Goal: Obtain resource: Download file/media

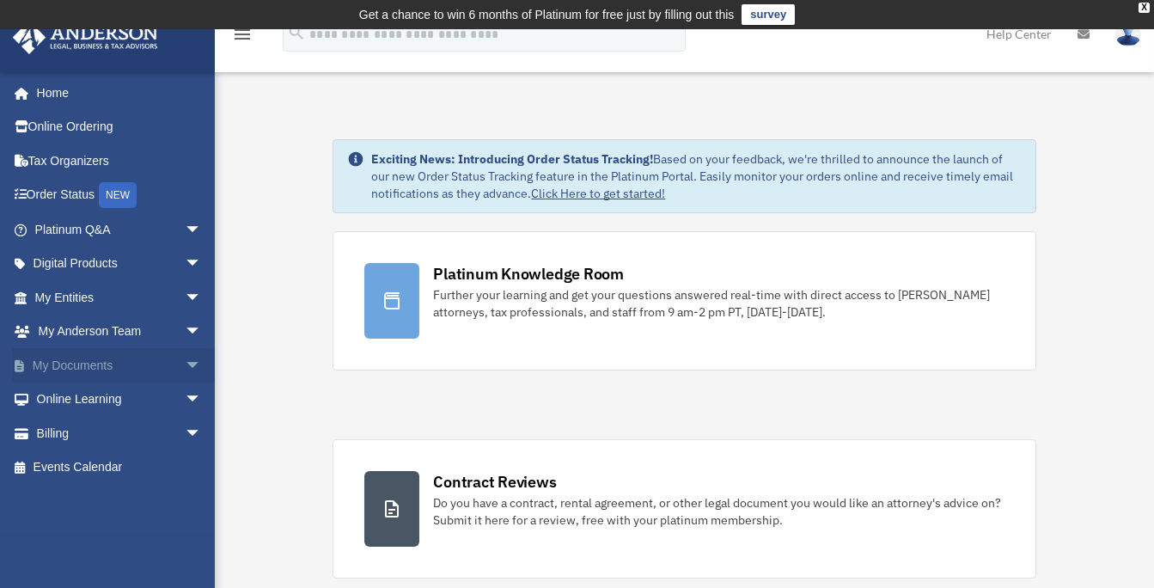
click at [187, 364] on span "arrow_drop_down" at bounding box center [202, 365] width 34 height 35
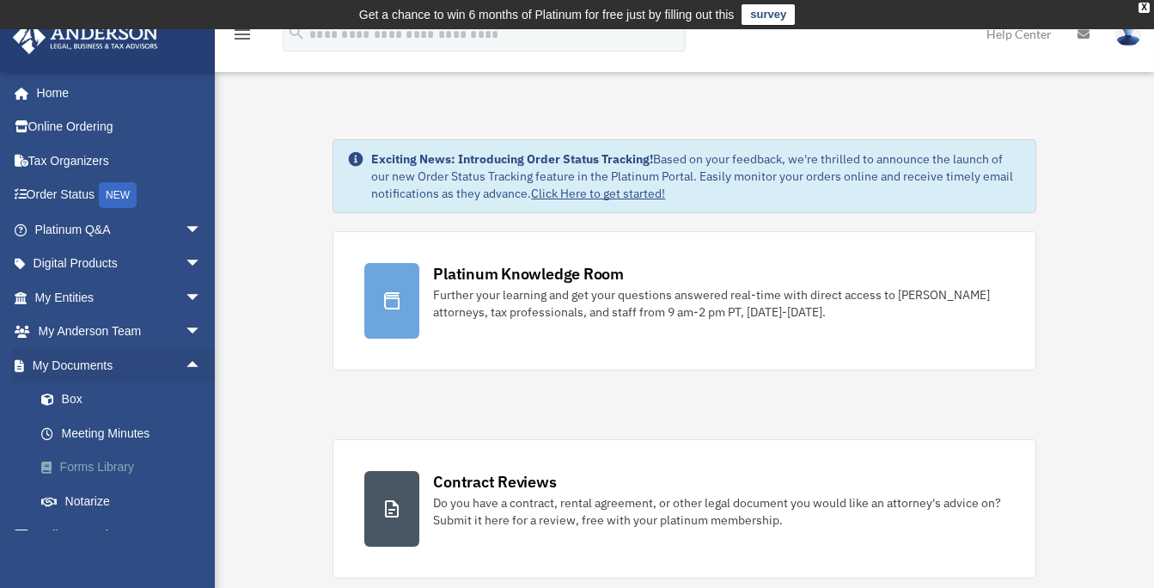
click at [132, 473] on link "Forms Library" at bounding box center [126, 467] width 204 height 34
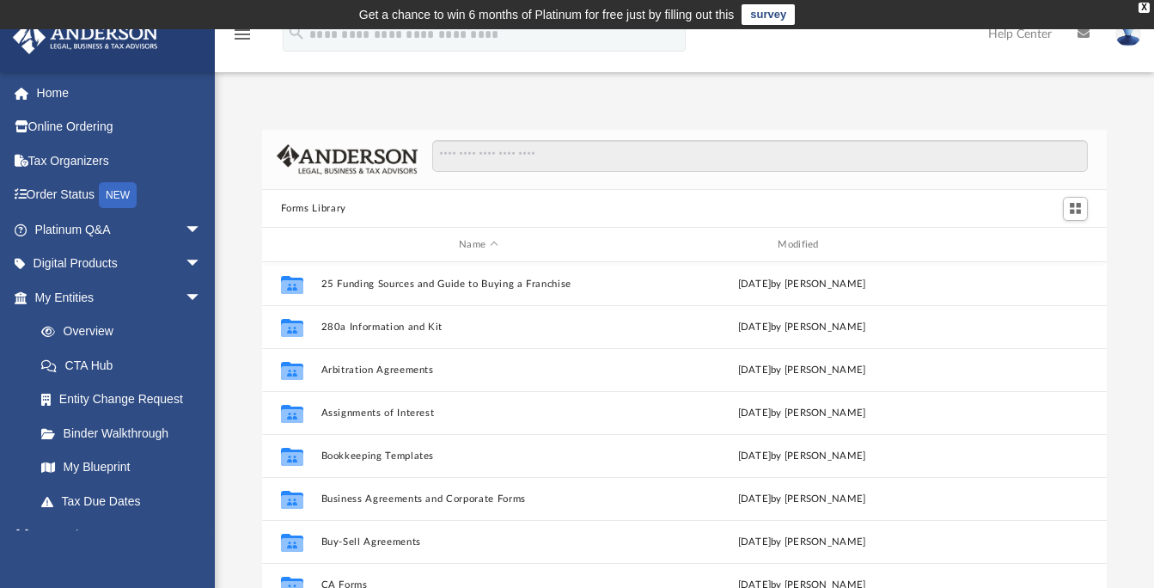
scroll to position [377, 832]
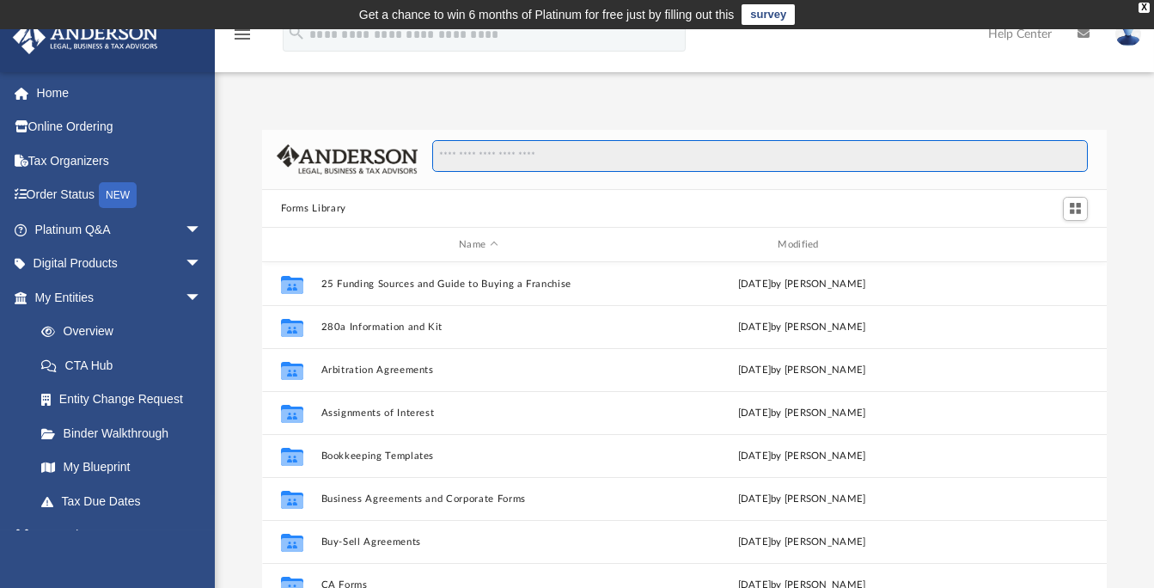
click at [498, 162] on input "Search files and folders" at bounding box center [760, 156] width 656 height 33
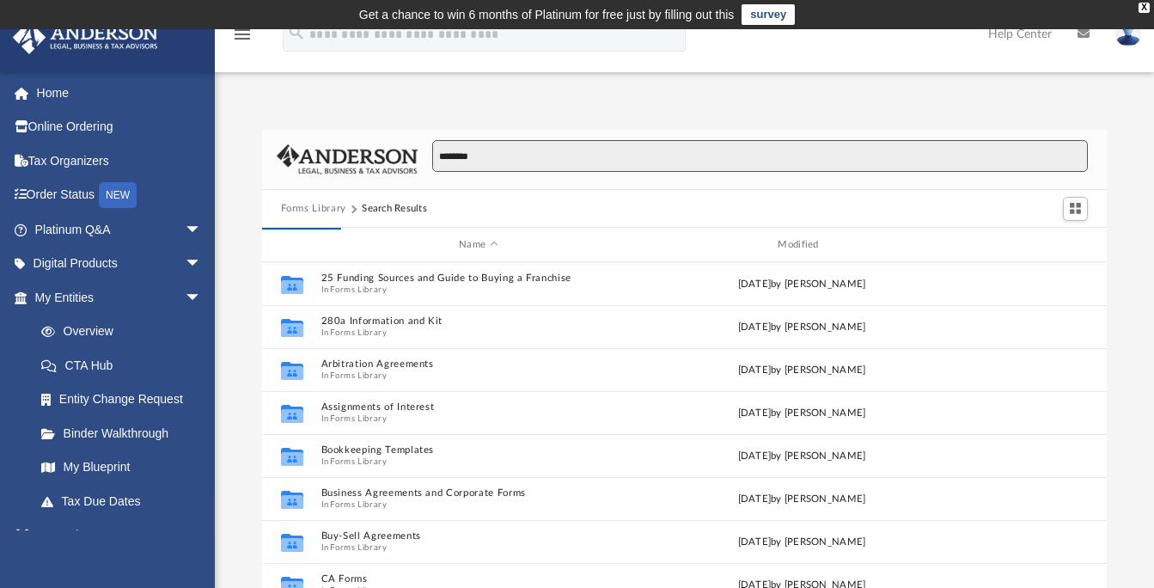
type input "********"
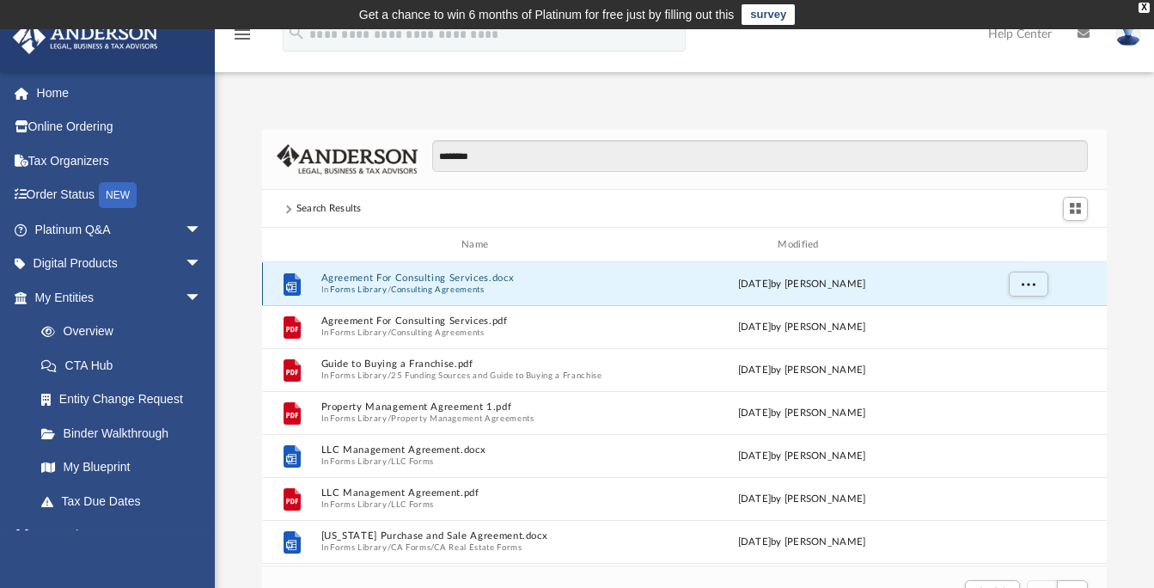
click at [468, 278] on button "Agreement For Consulting Services.docx" at bounding box center [478, 278] width 315 height 11
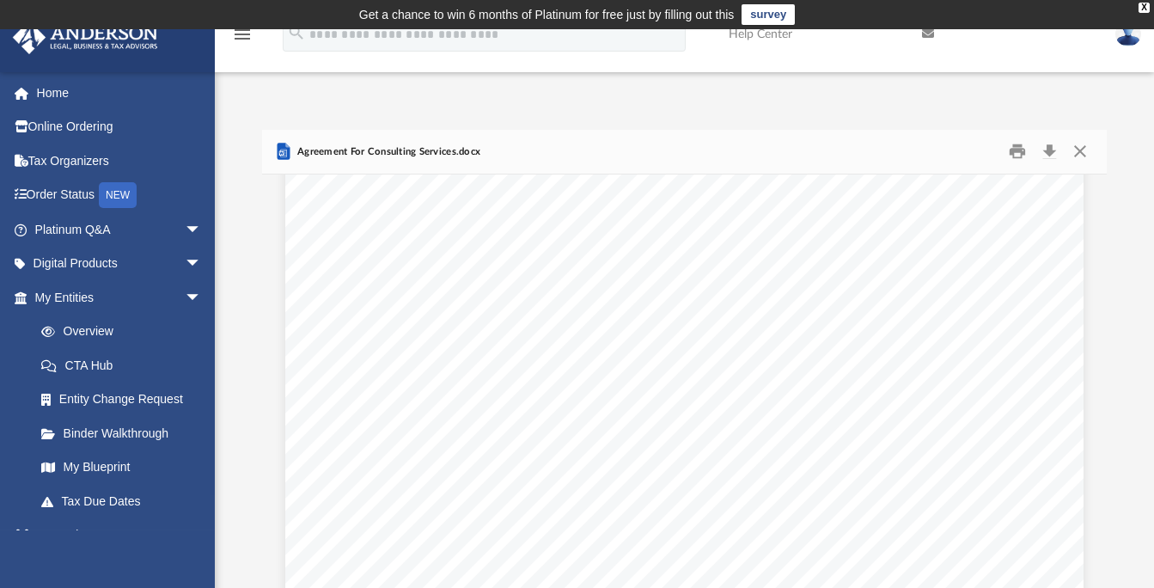
scroll to position [445, 0]
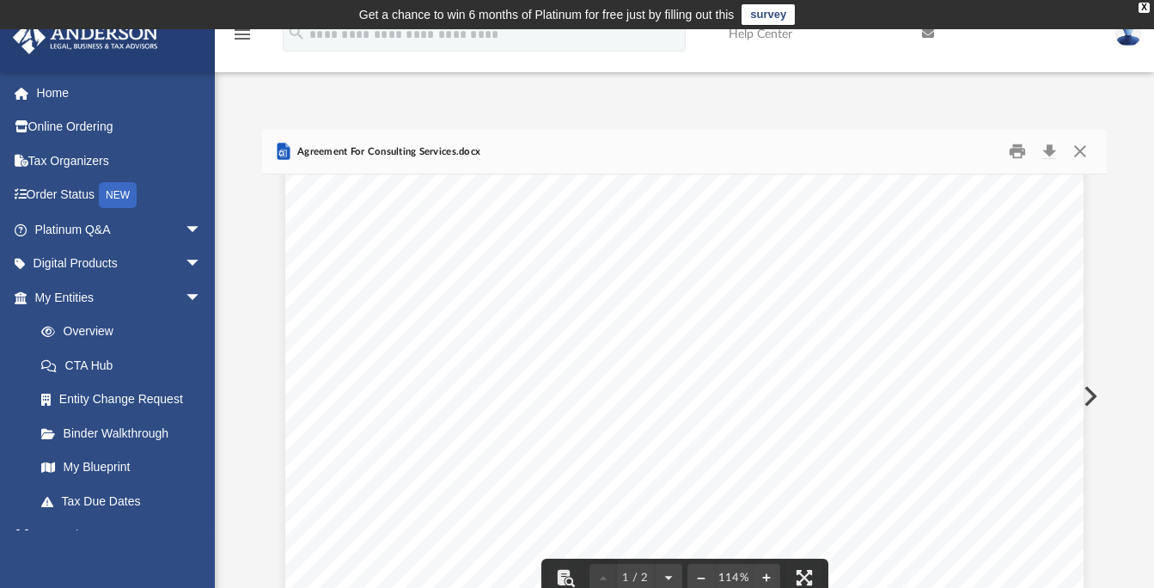
click at [981, 439] on div "- 1 - AGREEMENT FOR CONSULTING SERVICES This agreement is entered into by and b…" at bounding box center [684, 258] width 798 height 1033
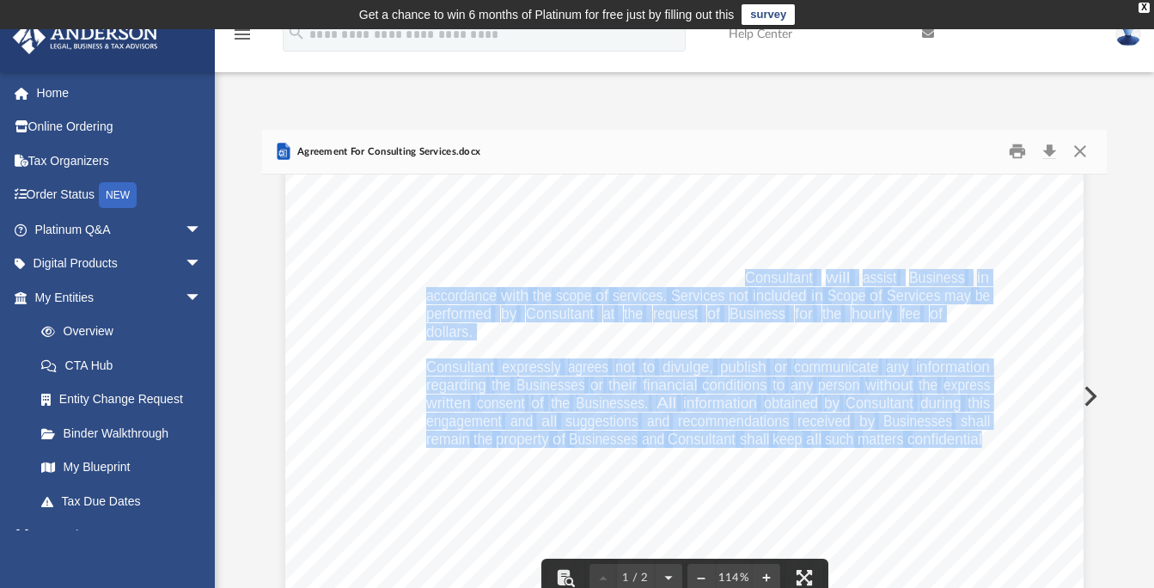
drag, startPoint x: 976, startPoint y: 439, endPoint x: 743, endPoint y: 277, distance: 284.0
click at [743, 277] on div "- 1 - AGREEMENT FOR CONSULTING SERVICES This agreement is entered into by and b…" at bounding box center [684, 258] width 798 height 1033
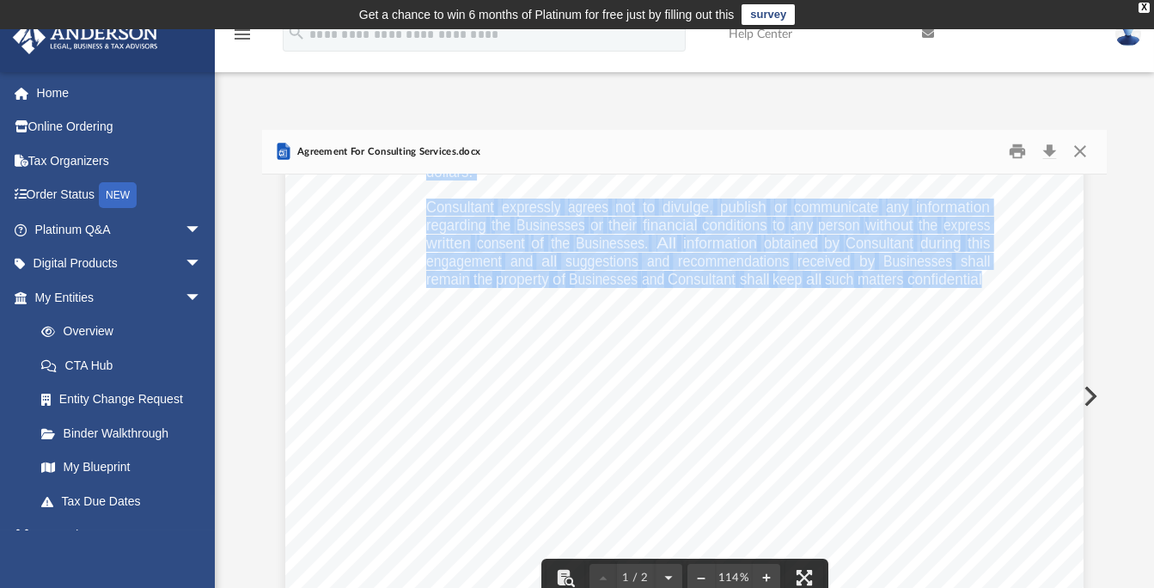
scroll to position [605, 0]
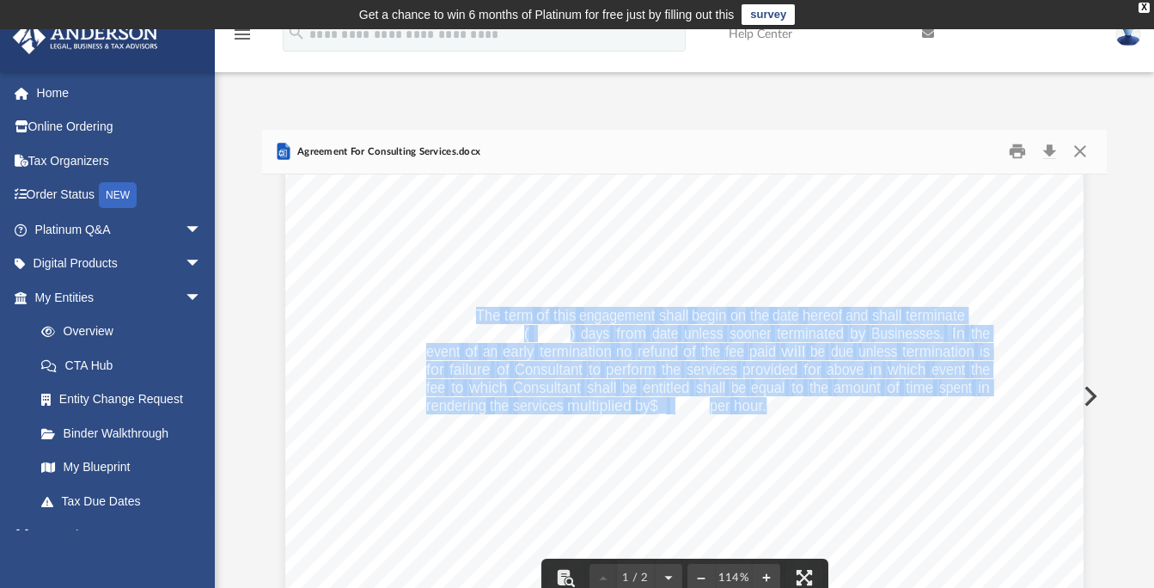
drag, startPoint x: 470, startPoint y: 314, endPoint x: 759, endPoint y: 401, distance: 301.8
click at [759, 401] on div "- 1 - AGREEMENT FOR CONSULTING SERVICES This agreement is entered into by and b…" at bounding box center [684, 98] width 798 height 1033
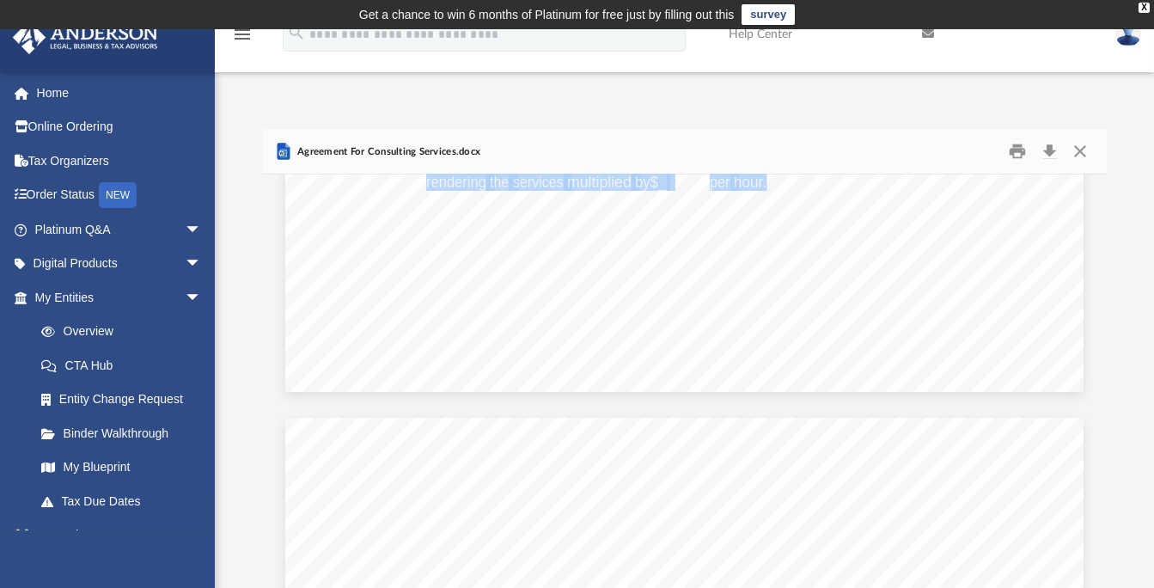
scroll to position [830, 0]
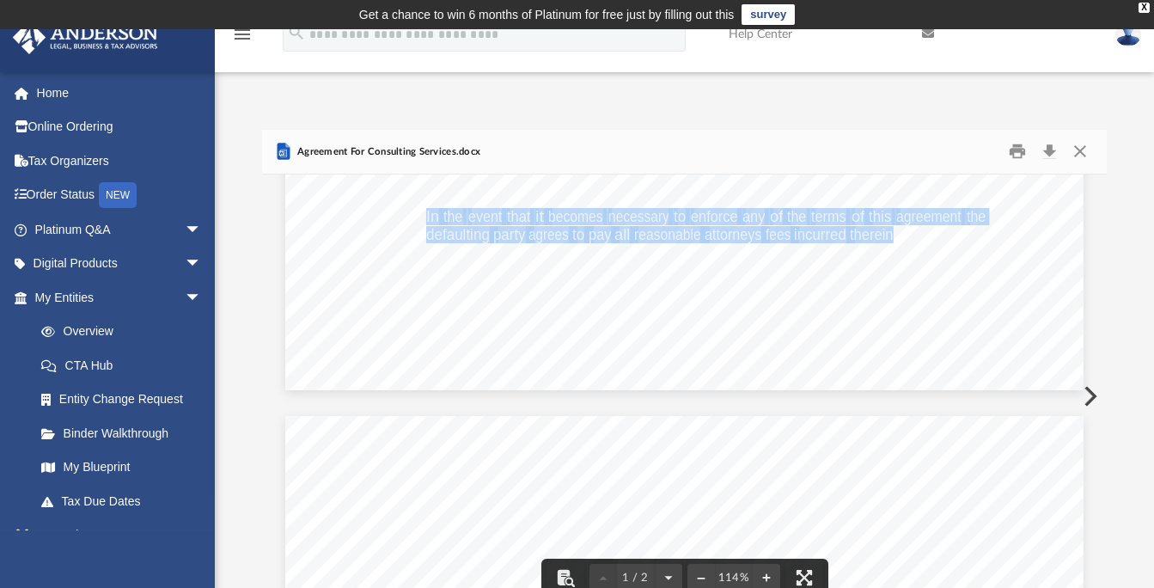
drag, startPoint x: 421, startPoint y: 214, endPoint x: 888, endPoint y: 235, distance: 467.2
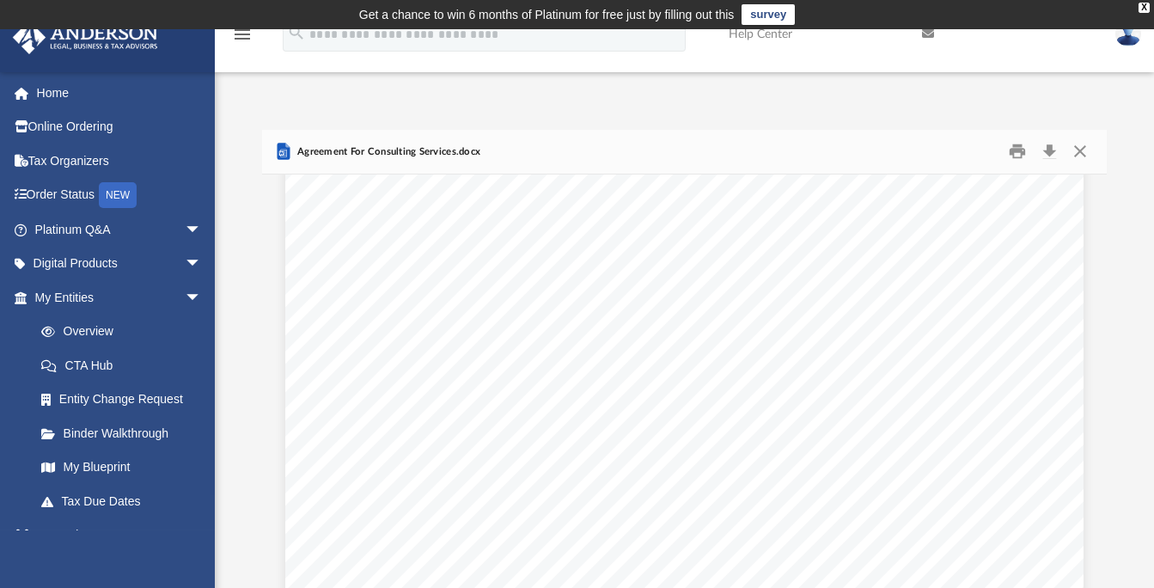
scroll to position [137, 0]
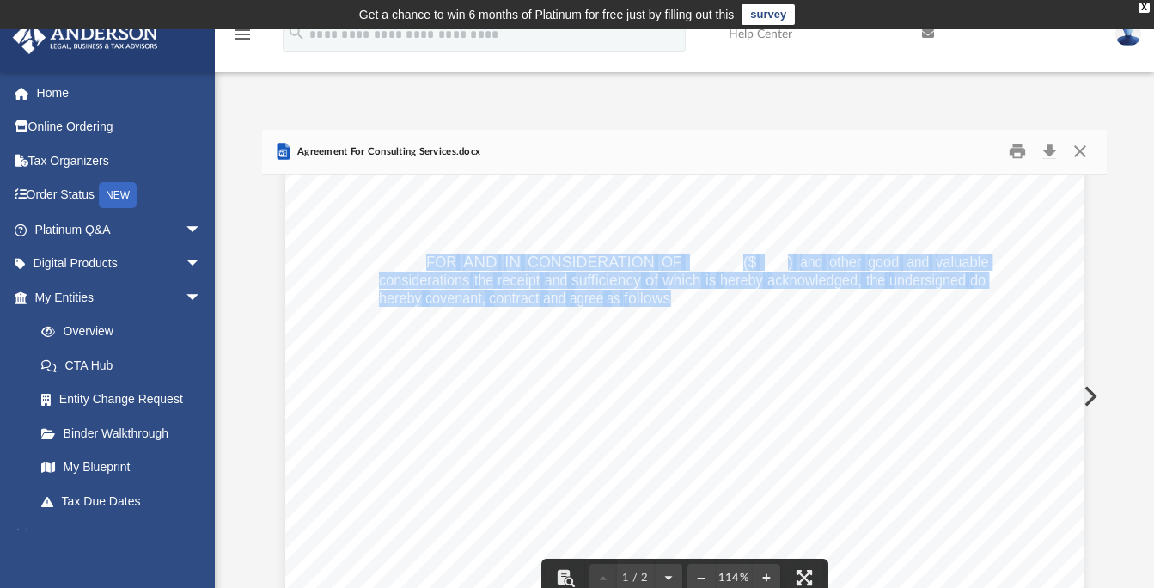
drag, startPoint x: 420, startPoint y: 256, endPoint x: 664, endPoint y: 289, distance: 245.4
click at [664, 289] on div "- 1 - AGREEMENT FOR CONSULTING SERVICES This agreement is entered into by and b…" at bounding box center [684, 567] width 798 height 1033
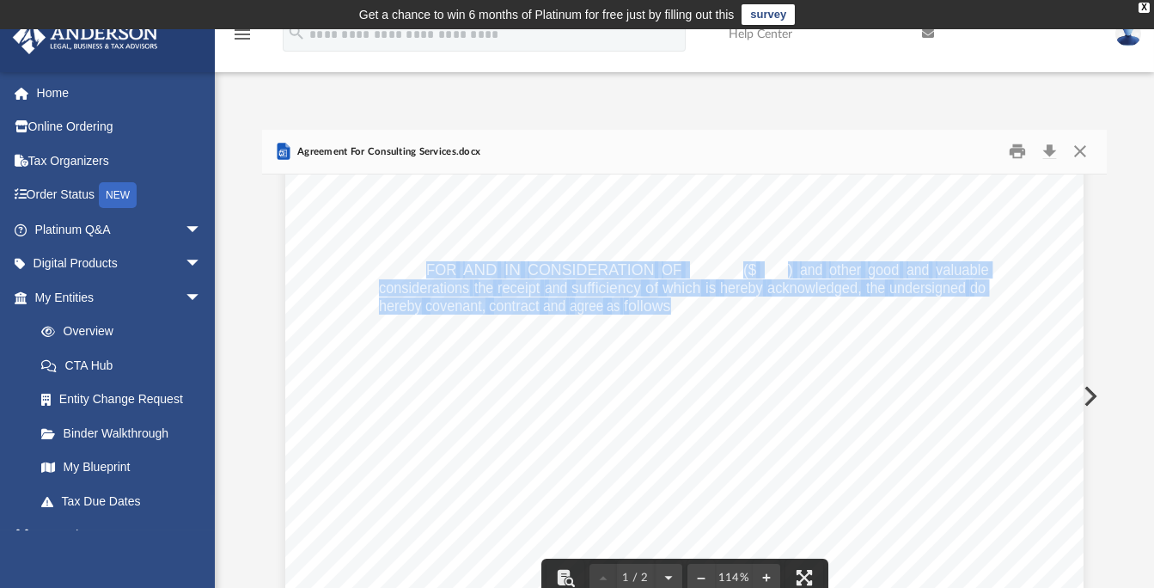
scroll to position [116, 0]
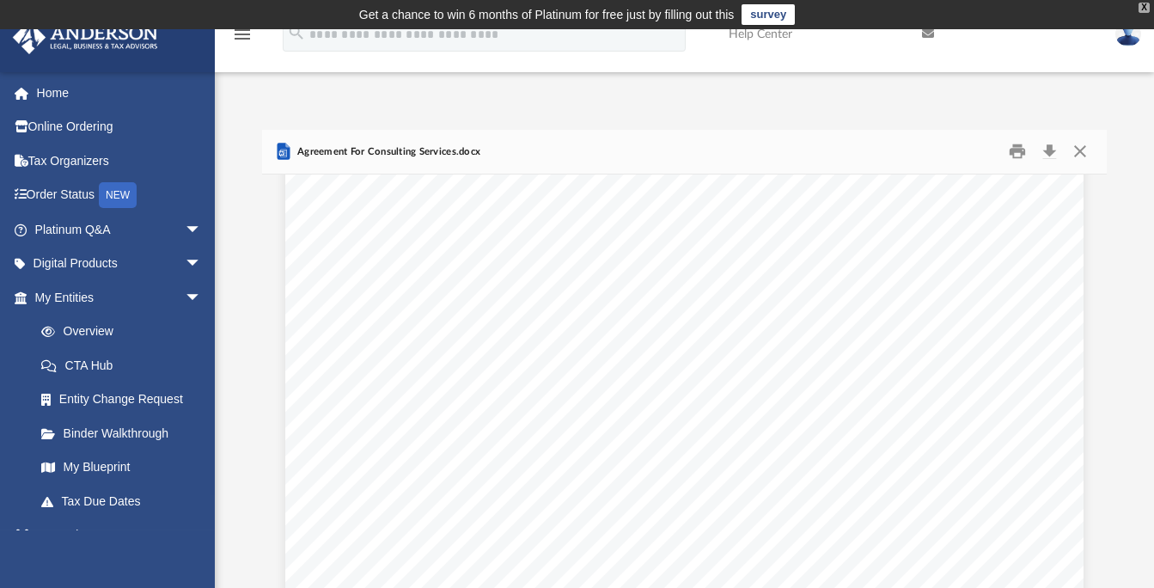
click at [1143, 4] on div "X" at bounding box center [1144, 8] width 11 height 10
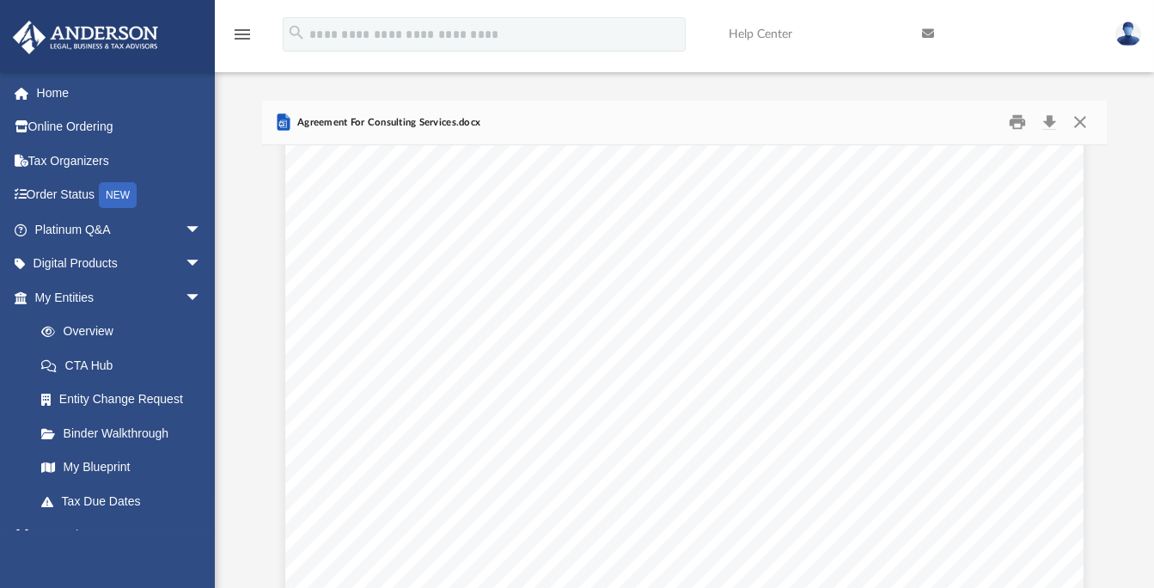
click at [1130, 33] on img at bounding box center [1129, 33] width 26 height 25
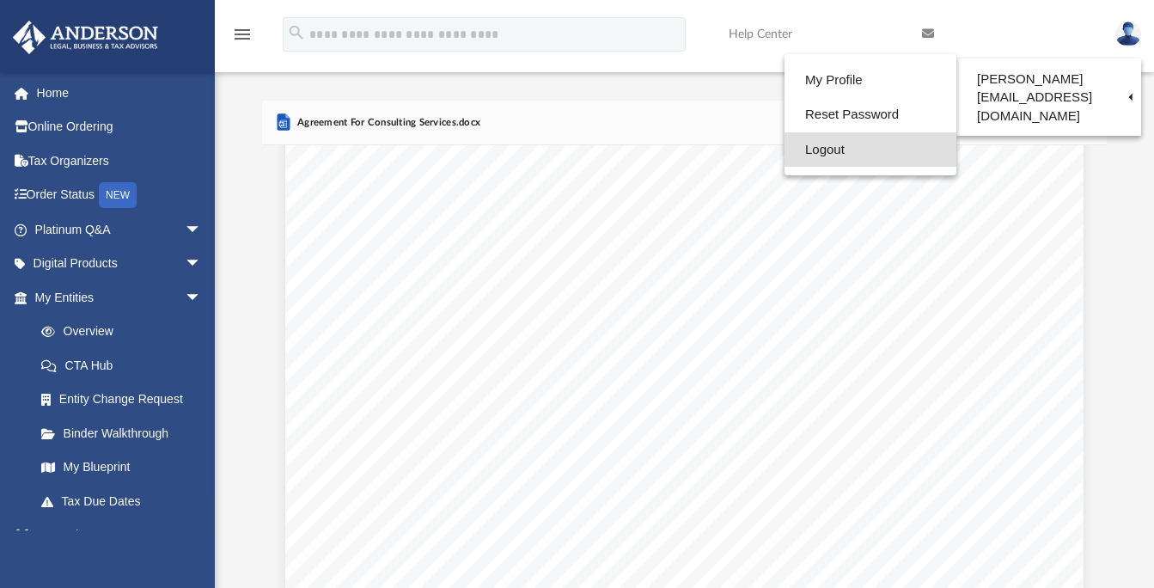
click at [807, 150] on link "Logout" at bounding box center [871, 149] width 172 height 35
